Goal: Find specific page/section: Find specific page/section

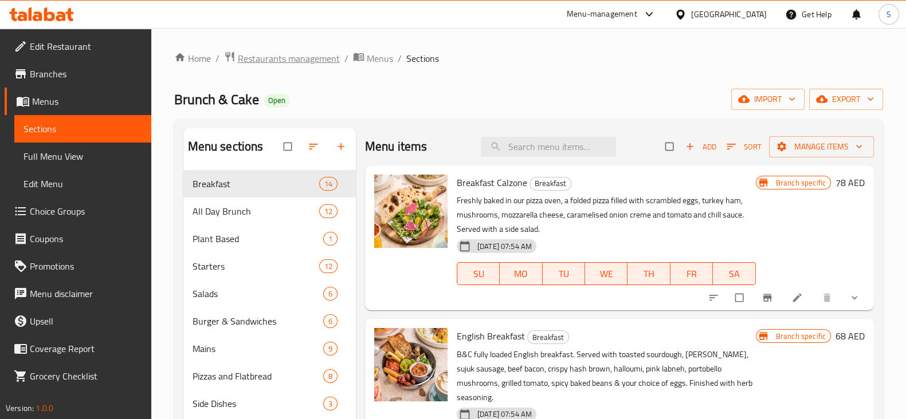
click at [300, 65] on span "Restaurants management" at bounding box center [289, 59] width 102 height 14
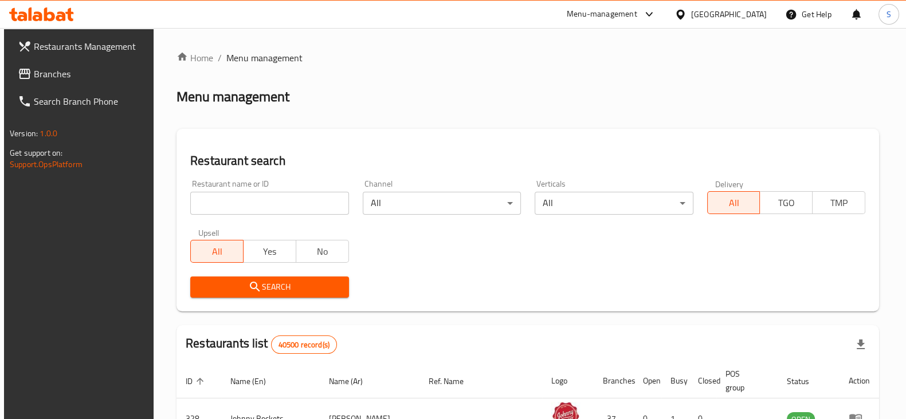
click at [265, 187] on div "Restaurant name or ID Restaurant name or ID" at bounding box center [269, 197] width 158 height 35
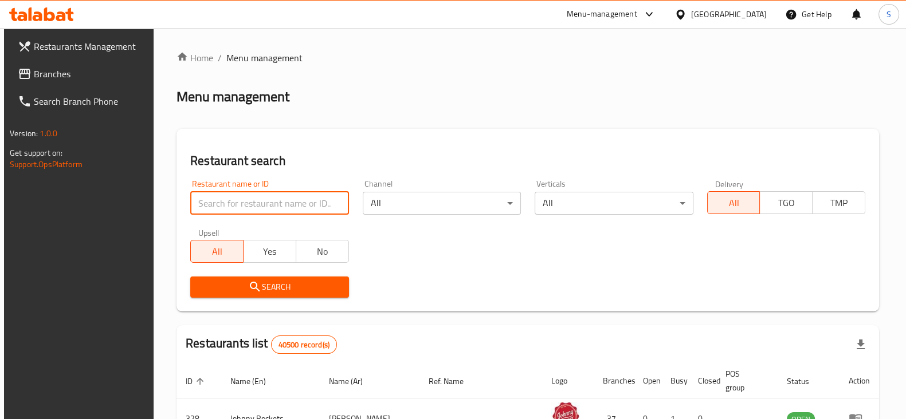
click at [266, 202] on input "search" at bounding box center [269, 203] width 158 height 23
type input "mexican street food"
click button "Search" at bounding box center [269, 287] width 158 height 21
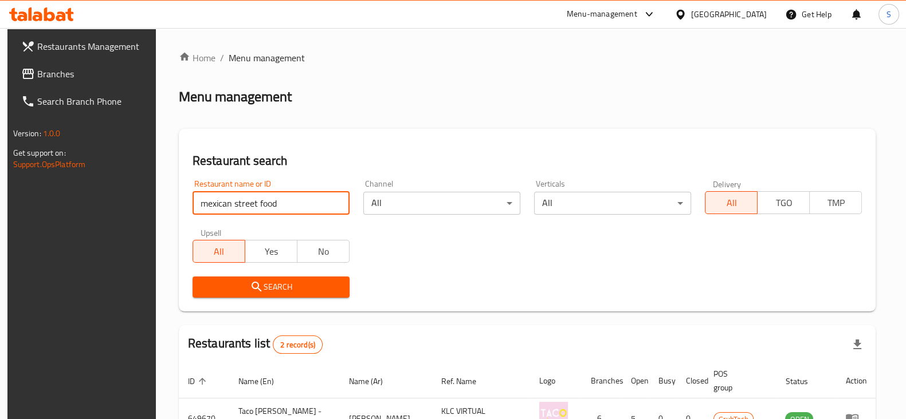
click at [611, 13] on div "Menu-management" at bounding box center [601, 14] width 70 height 14
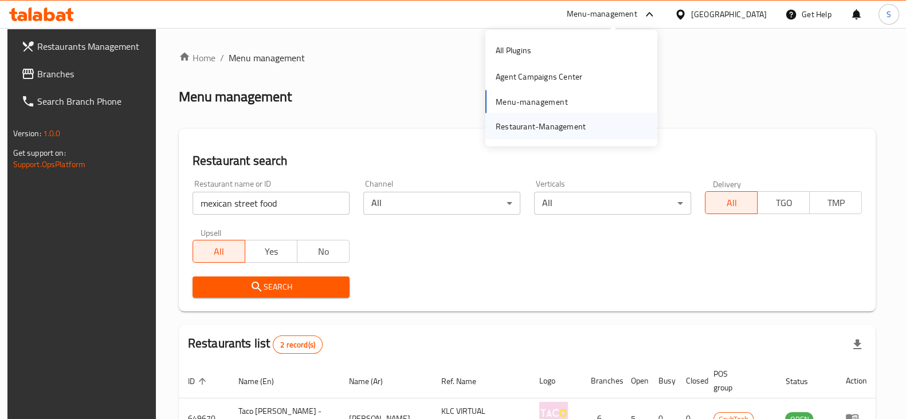
click at [564, 124] on div "Restaurant-Management" at bounding box center [540, 126] width 90 height 13
